Goal: Check status: Check status

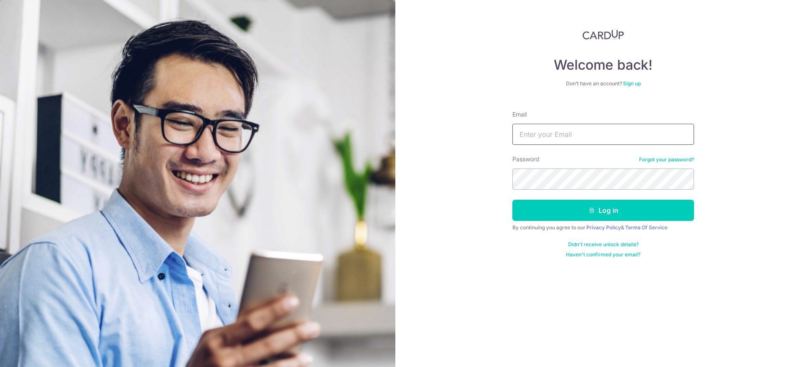
click at [545, 135] on input "Email" at bounding box center [604, 134] width 182 height 21
type input "[PERSON_NAME][EMAIL_ADDRESS][DOMAIN_NAME]"
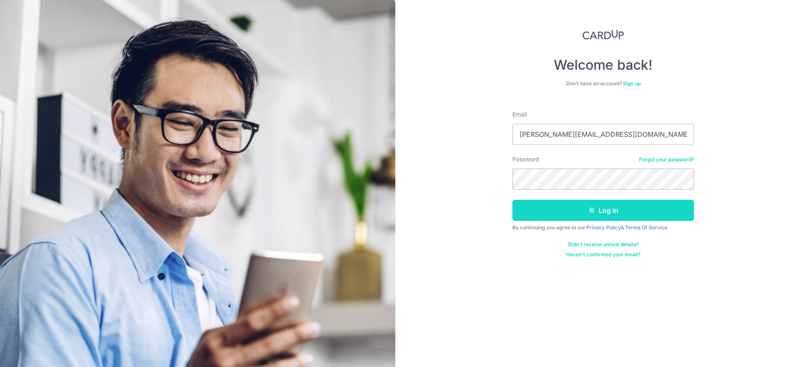
click at [565, 207] on button "Log in" at bounding box center [604, 210] width 182 height 21
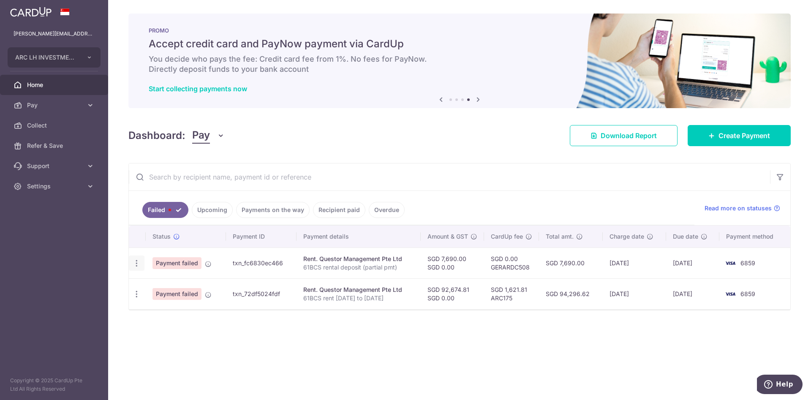
click at [137, 263] on icon "button" at bounding box center [136, 263] width 9 height 9
click at [428, 335] on div "× Pause Schedule Pause all future payments in this series Pause just this one p…" at bounding box center [459, 200] width 703 height 400
click at [192, 265] on span "Payment failed" at bounding box center [177, 263] width 49 height 12
